Goal: Information Seeking & Learning: Learn about a topic

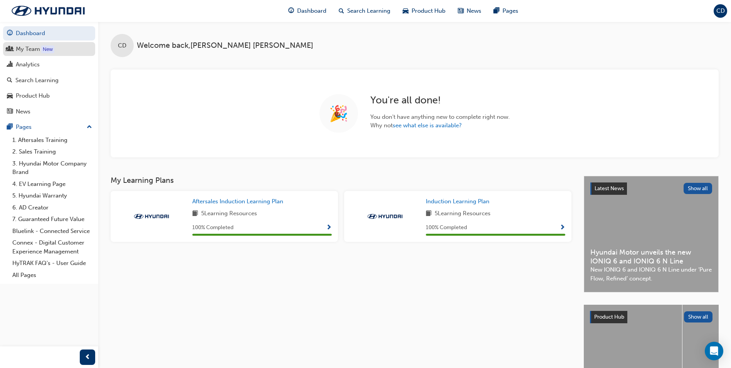
click at [40, 54] on link "My Team New" at bounding box center [49, 49] width 92 height 14
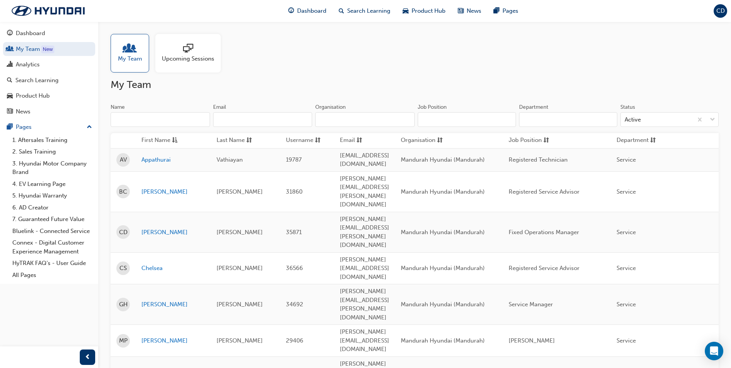
click at [180, 56] on span "Upcoming Sessions" at bounding box center [188, 58] width 52 height 9
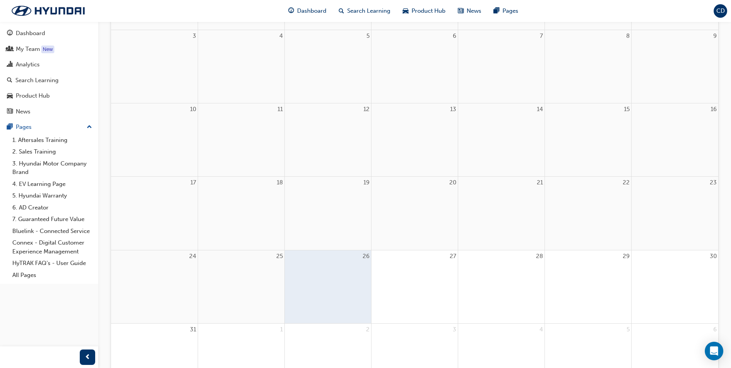
scroll to position [231, 0]
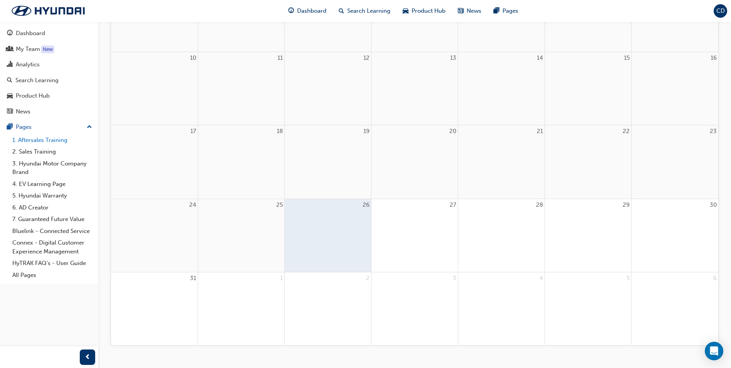
click at [42, 138] on link "1. Aftersales Training" at bounding box center [52, 140] width 86 height 12
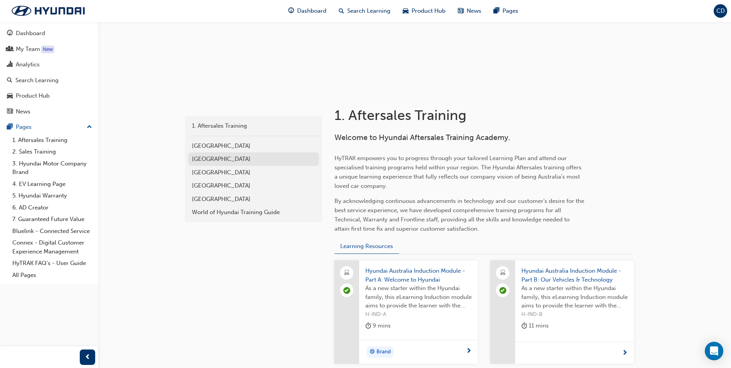
scroll to position [84, 0]
click at [36, 109] on div "News" at bounding box center [49, 112] width 84 height 10
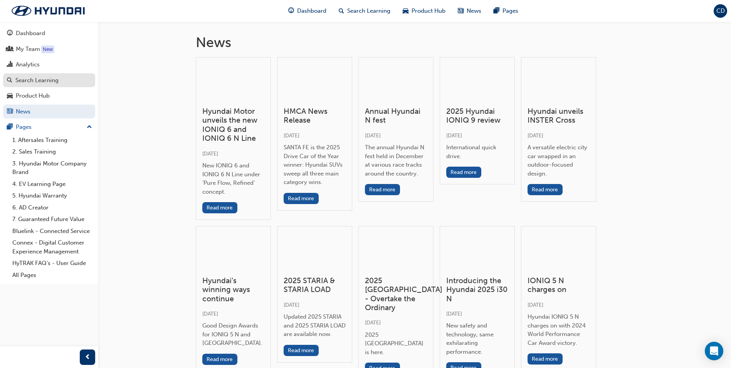
click at [45, 78] on div "Search Learning" at bounding box center [36, 80] width 43 height 9
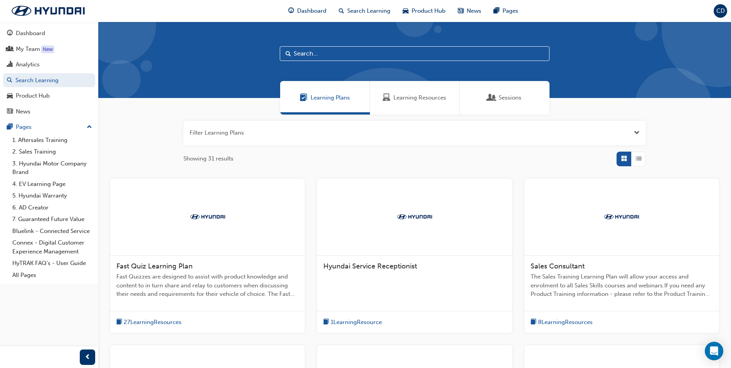
click at [314, 54] on input "text" at bounding box center [415, 53] width 270 height 15
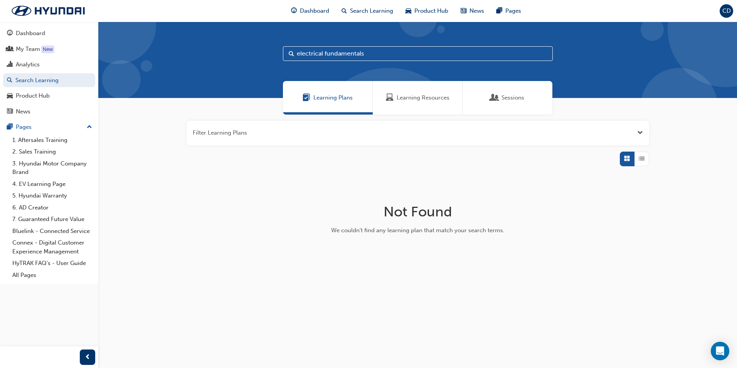
click at [372, 54] on input "electrical fundamentals" at bounding box center [418, 53] width 270 height 15
type input "electrical fundamental"
click at [499, 97] on div "Sessions" at bounding box center [508, 97] width 34 height 9
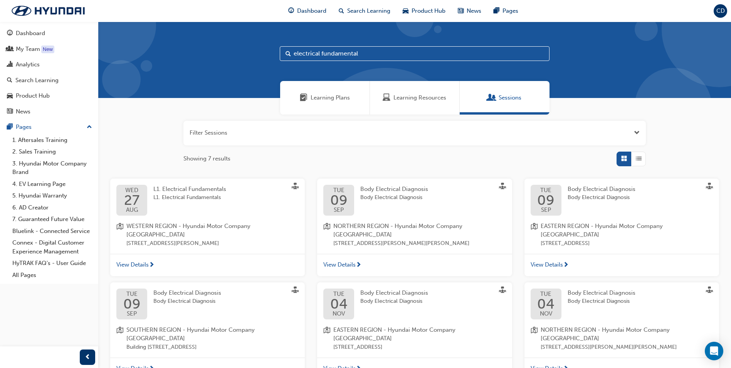
click at [221, 202] on div "L1. Electrical Fundamentals L1. Electrical Fundamentals" at bounding box center [195, 200] width 85 height 31
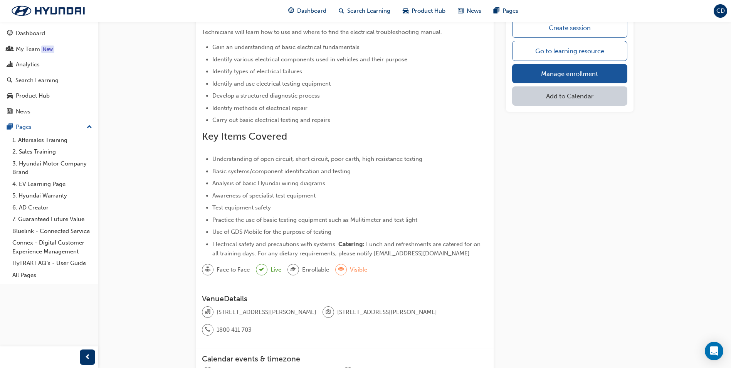
scroll to position [81, 0]
click at [574, 72] on link "Manage enrollment" at bounding box center [569, 73] width 115 height 19
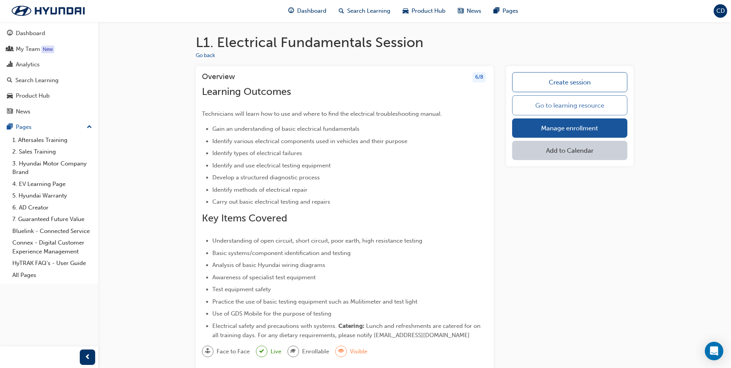
click at [539, 107] on link "Go to learning resource" at bounding box center [569, 105] width 115 height 20
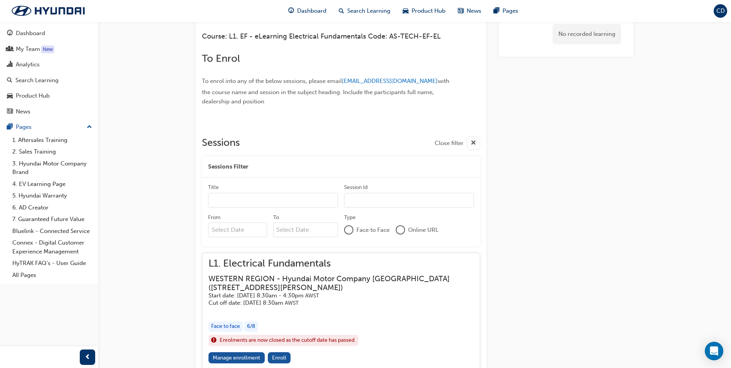
scroll to position [504, 0]
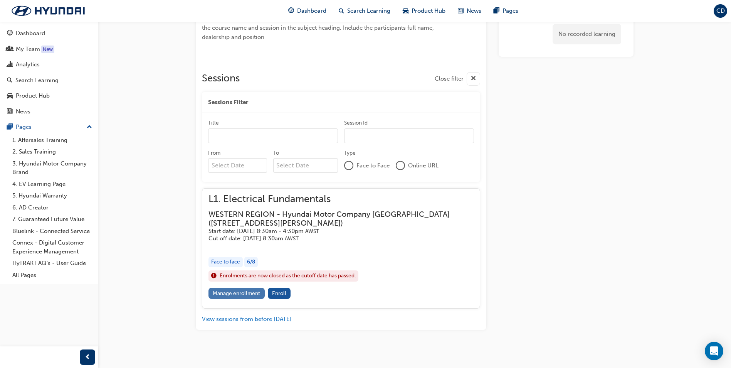
click at [238, 291] on link "Manage enrollment" at bounding box center [236, 292] width 56 height 11
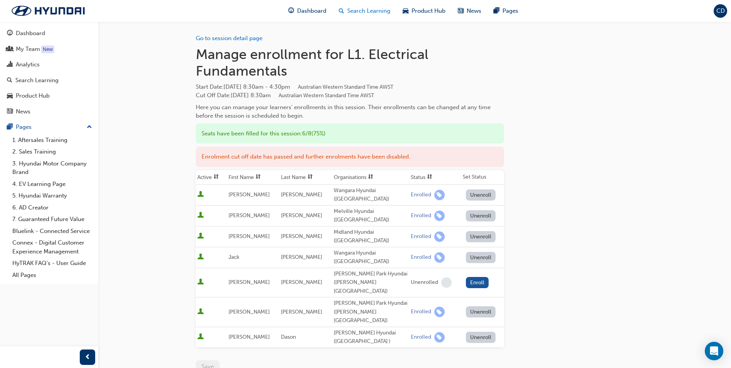
click at [360, 5] on div "Search Learning" at bounding box center [365, 11] width 64 height 16
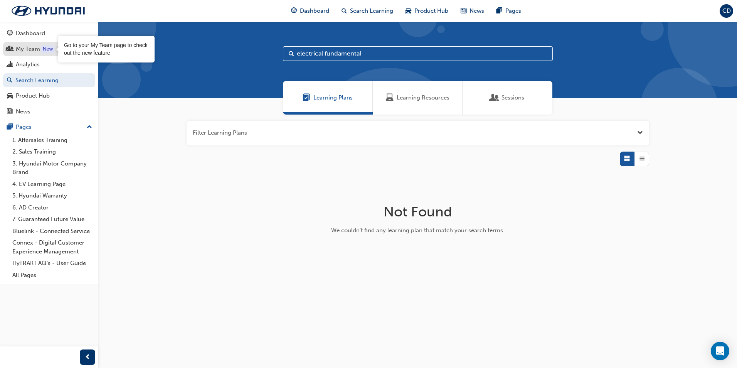
click at [40, 46] on div "My Team" at bounding box center [49, 49] width 84 height 10
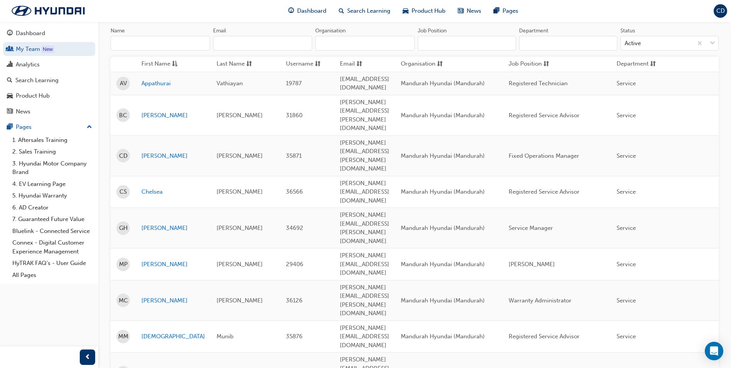
scroll to position [77, 0]
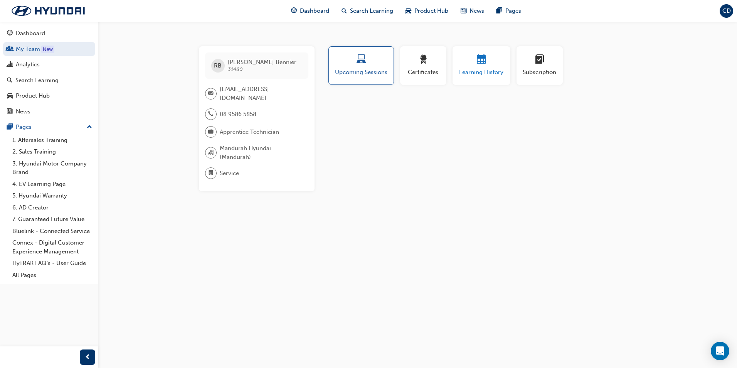
click at [490, 69] on span "Learning History" at bounding box center [481, 72] width 46 height 9
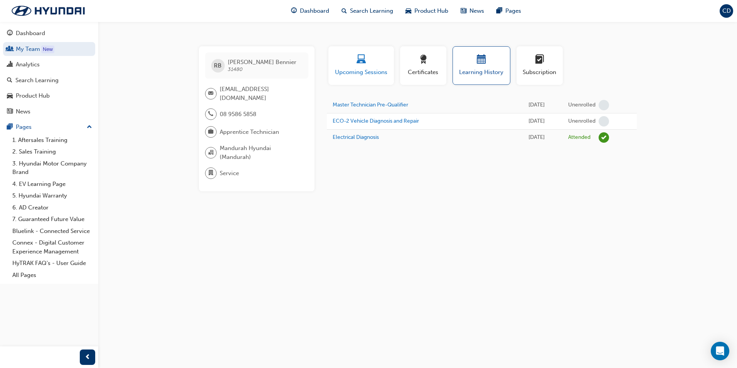
click at [355, 61] on div "button" at bounding box center [361, 61] width 54 height 12
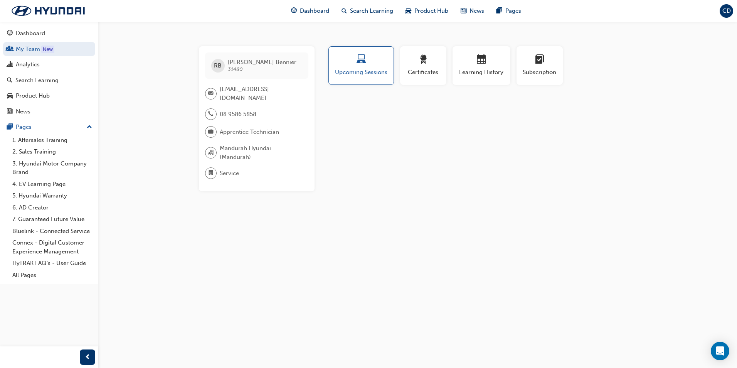
click at [260, 128] on span "Apprentice Technician" at bounding box center [249, 132] width 59 height 9
